Goal: Navigation & Orientation: Find specific page/section

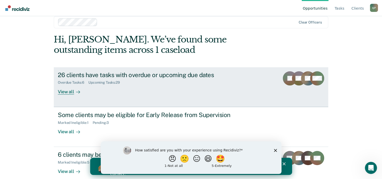
scroll to position [15, 0]
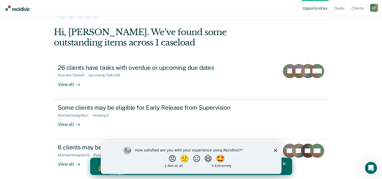
click at [275, 149] on icon "Close survey" at bounding box center [274, 149] width 3 height 3
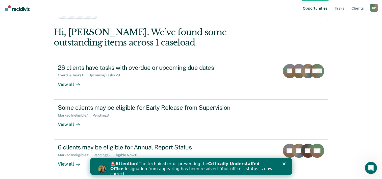
click at [0, 122] on div "Opportunities Tasks Client s [PERSON_NAME] Q P Profile How it works Log Out Cle…" at bounding box center [191, 74] width 382 height 179
click at [139, 167] on div "🚨 Attention! The technical error preventing the Critically Understaffed Office …" at bounding box center [192, 168] width 165 height 15
click at [283, 160] on div "🚨 Attention! The technical error preventing the Critically Understaffed Office …" at bounding box center [196, 168] width 173 height 18
click at [283, 162] on div "🚨 Attention! The technical error preventing the Critically Understaffed Office …" at bounding box center [191, 168] width 202 height 18
drag, startPoint x: 283, startPoint y: 162, endPoint x: 283, endPoint y: 166, distance: 4.5
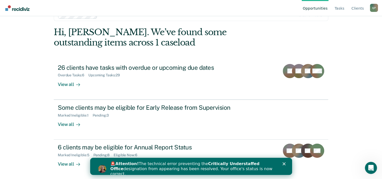
click at [283, 166] on div "🚨 Attention! The technical error preventing the Critically Understaffed Office …" at bounding box center [196, 168] width 173 height 18
click at [284, 163] on icon "Close" at bounding box center [283, 163] width 3 height 3
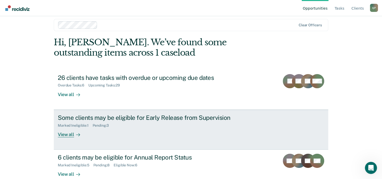
scroll to position [0, 0]
